Goal: Transaction & Acquisition: Purchase product/service

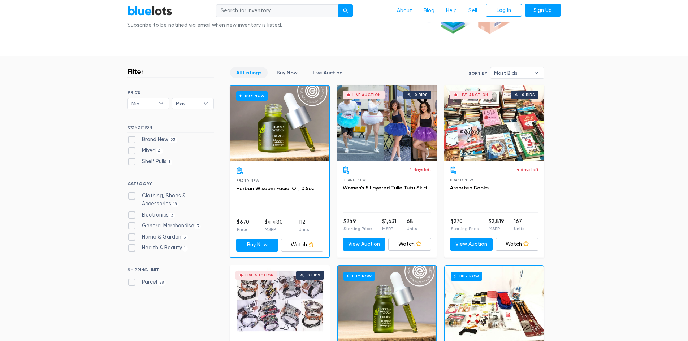
scroll to position [144, 0]
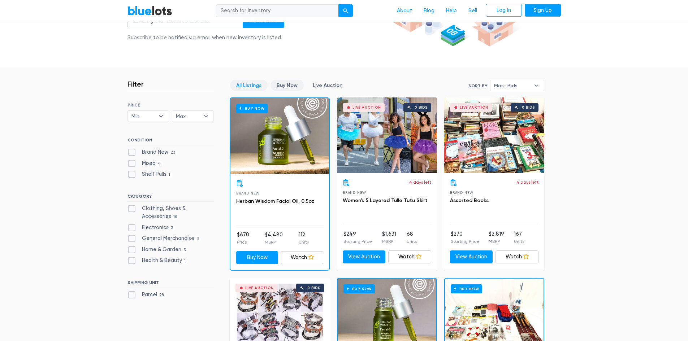
click at [281, 81] on link "Buy Now" at bounding box center [286, 85] width 33 height 11
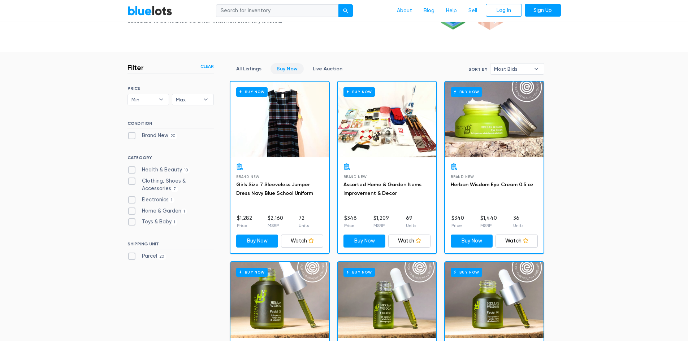
scroll to position [158, 0]
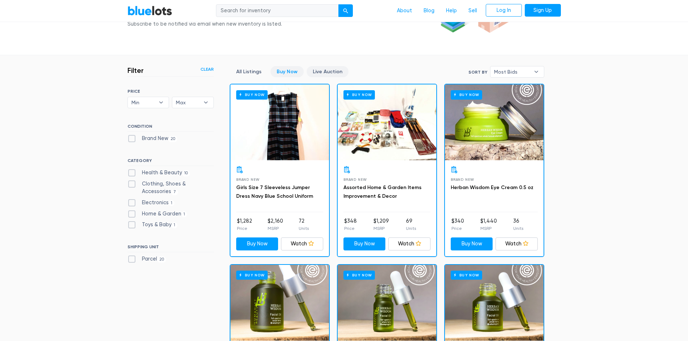
click at [321, 71] on link "Live Auction" at bounding box center [328, 71] width 42 height 11
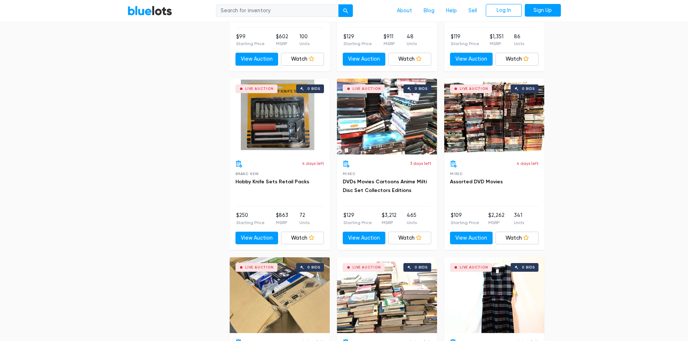
scroll to position [664, 0]
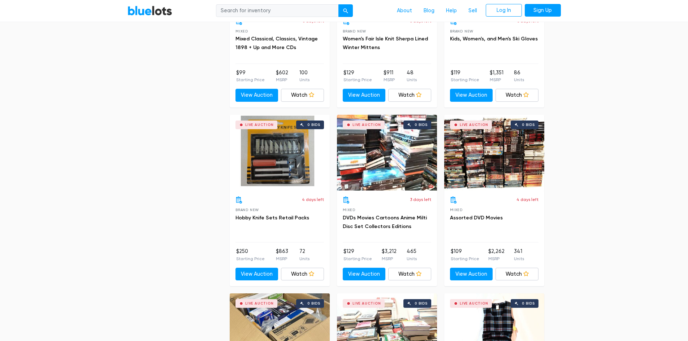
click at [400, 144] on div "Live Auction 0 bids" at bounding box center [387, 153] width 100 height 76
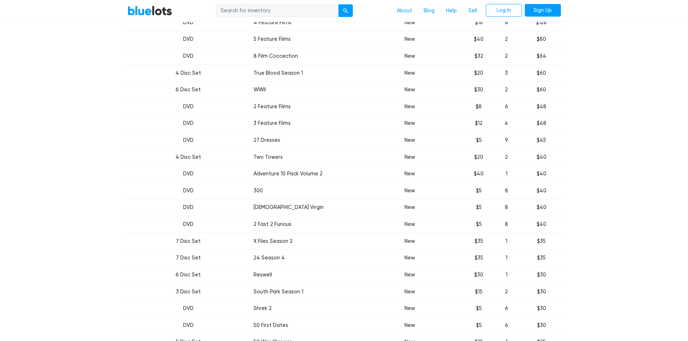
scroll to position [325, 0]
